Goal: Information Seeking & Learning: Understand process/instructions

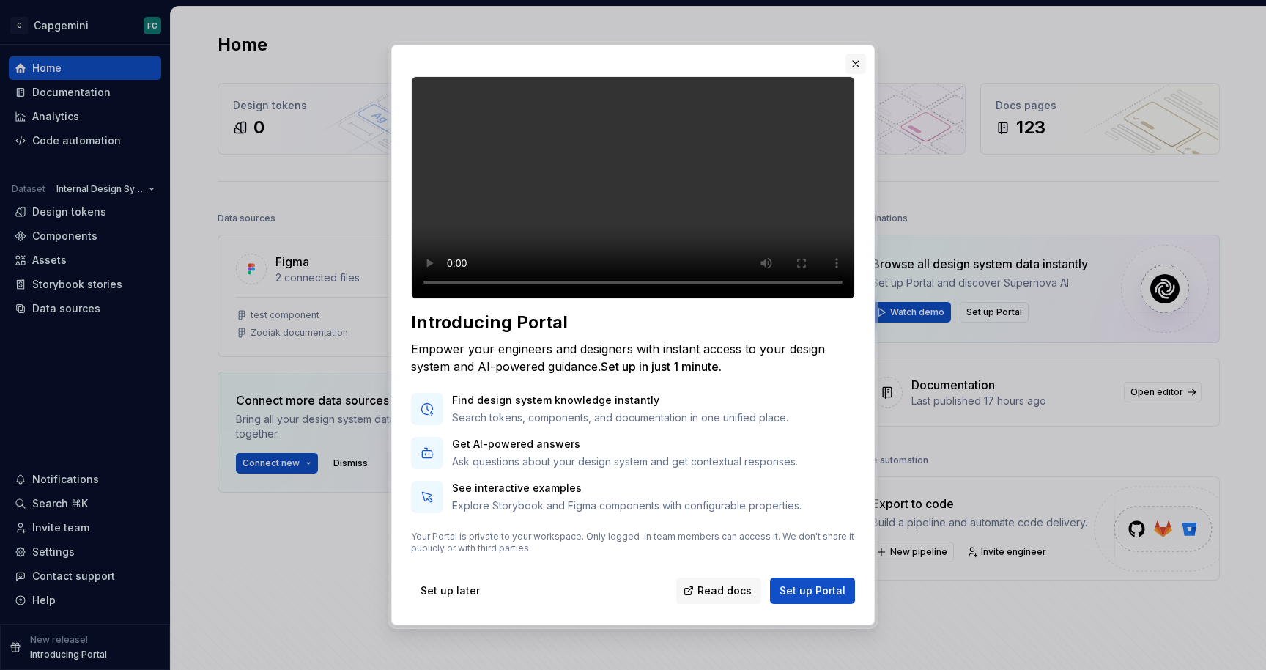
click at [858, 53] on button "button" at bounding box center [856, 63] width 21 height 21
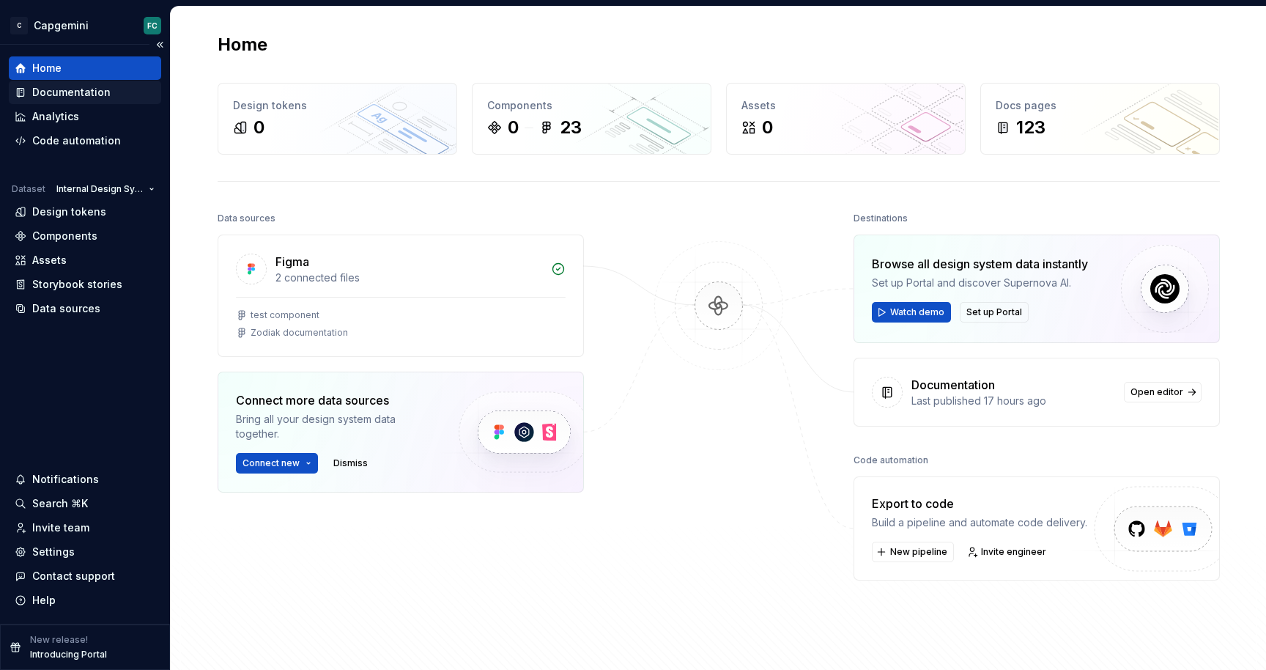
click at [89, 90] on div "Documentation" at bounding box center [71, 92] width 78 height 15
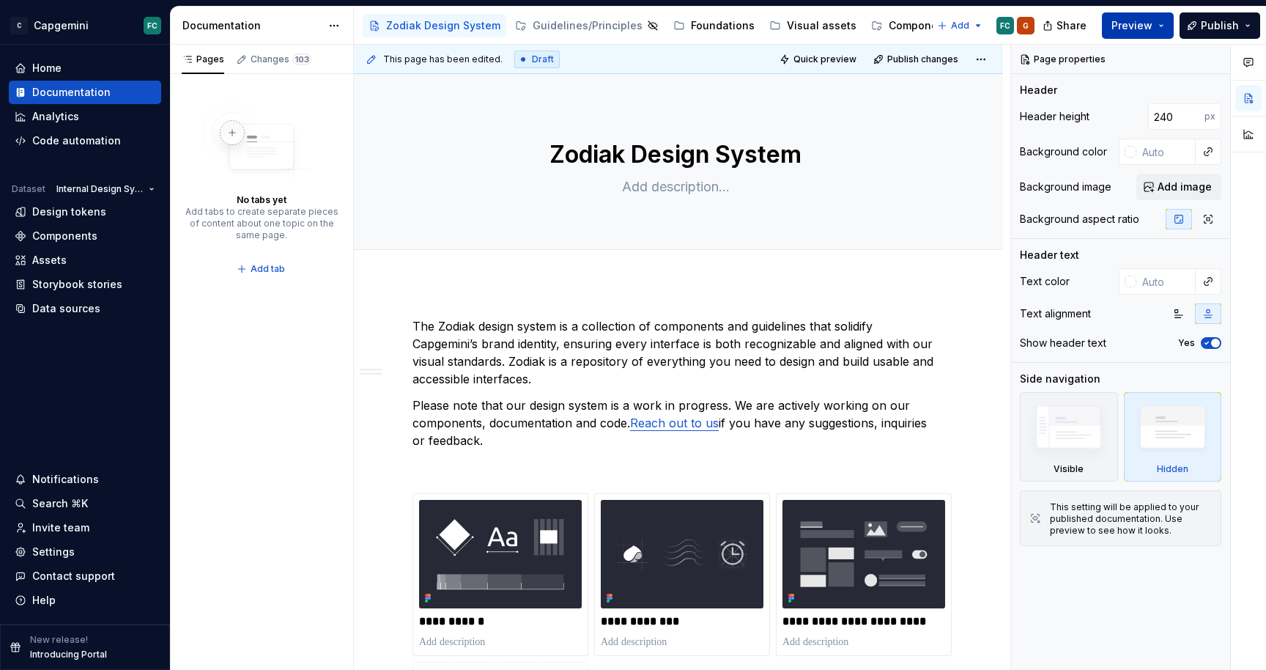
click at [1135, 24] on span "Preview" at bounding box center [1132, 25] width 41 height 15
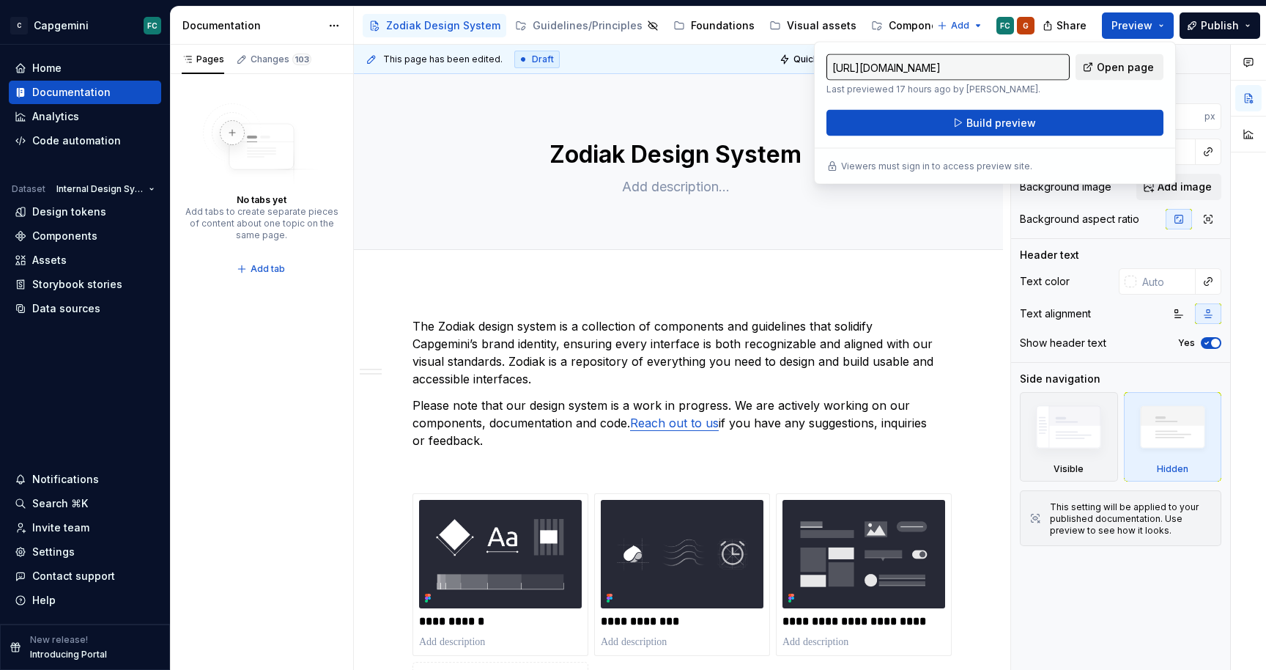
click at [1133, 67] on span "Open page" at bounding box center [1125, 67] width 57 height 15
type textarea "*"
